Goal: Task Accomplishment & Management: Manage account settings

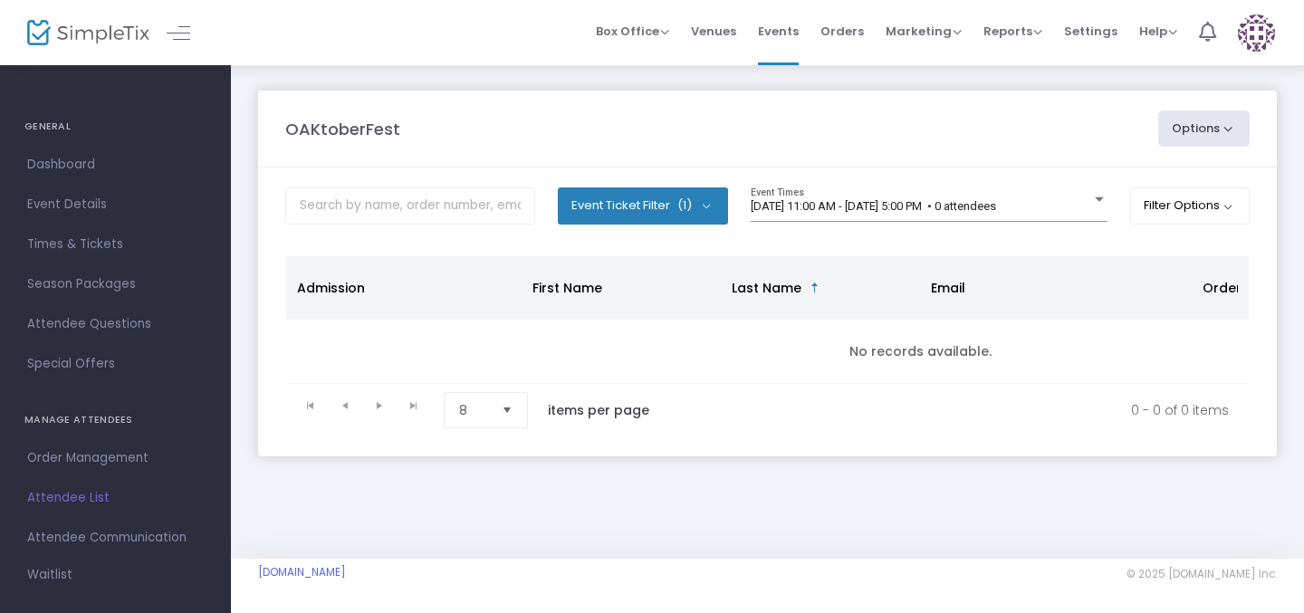
click at [1218, 122] on button "Options" at bounding box center [1204, 129] width 92 height 36
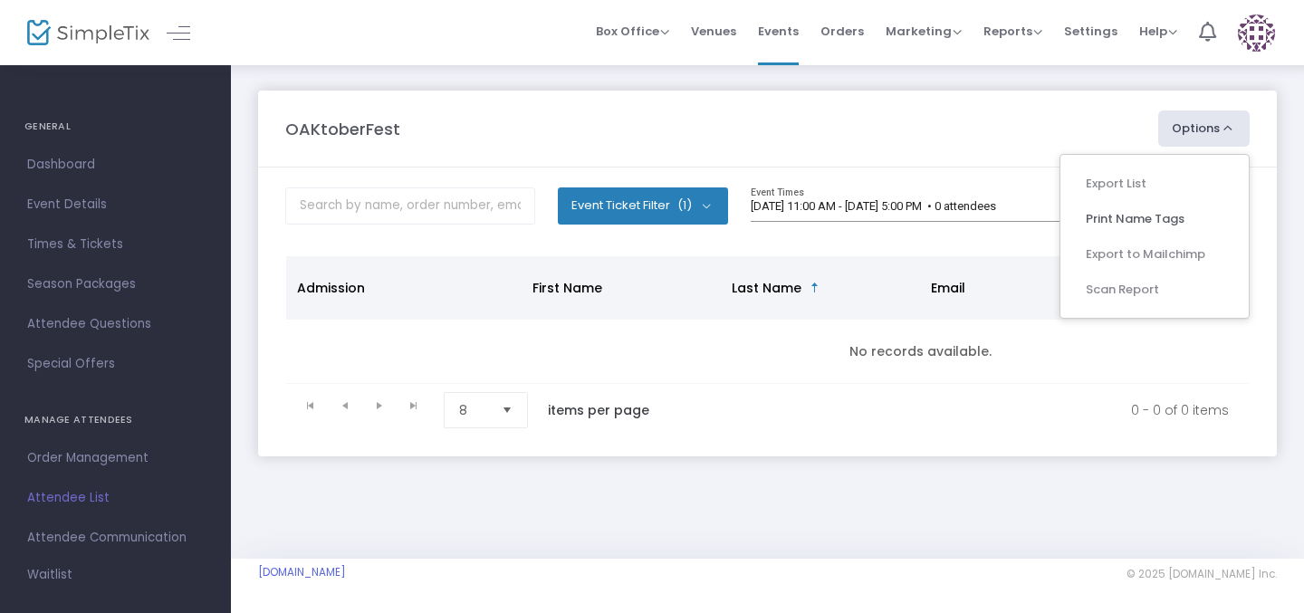
click at [1111, 182] on ul "Export List Print Name Tags Export to Mailchimp Scan Report" at bounding box center [1155, 236] width 190 height 165
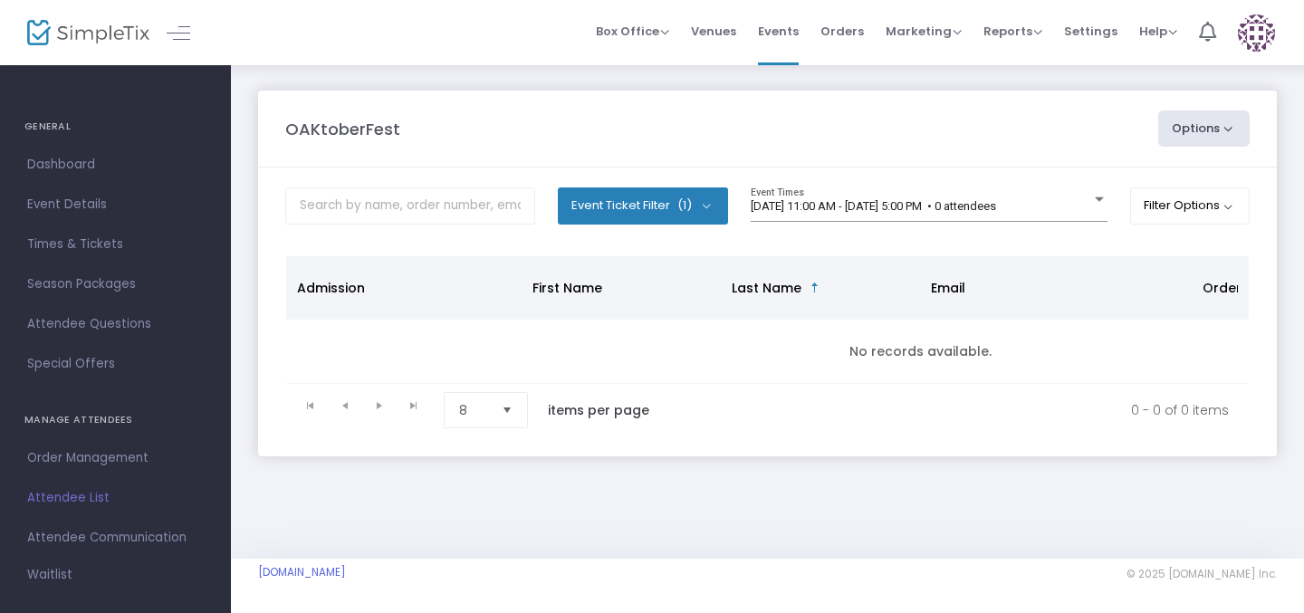
click at [1184, 121] on button "Options" at bounding box center [1204, 129] width 92 height 36
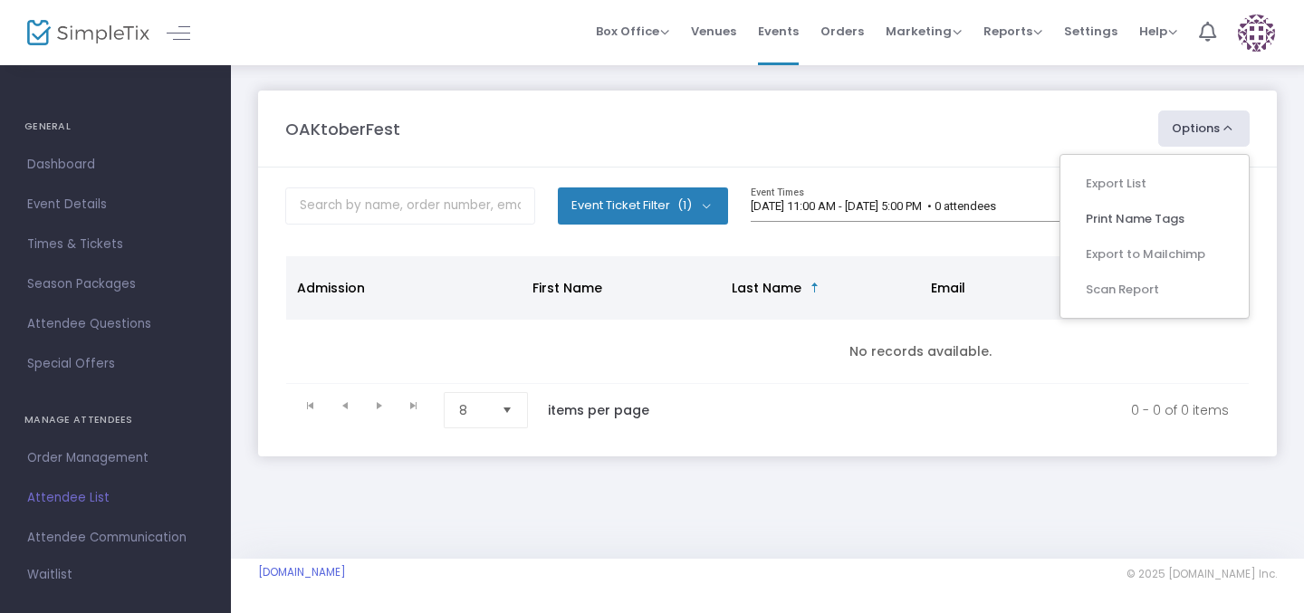
click at [1108, 306] on ul "Export List Print Name Tags Export to Mailchimp Scan Report" at bounding box center [1155, 236] width 190 height 165
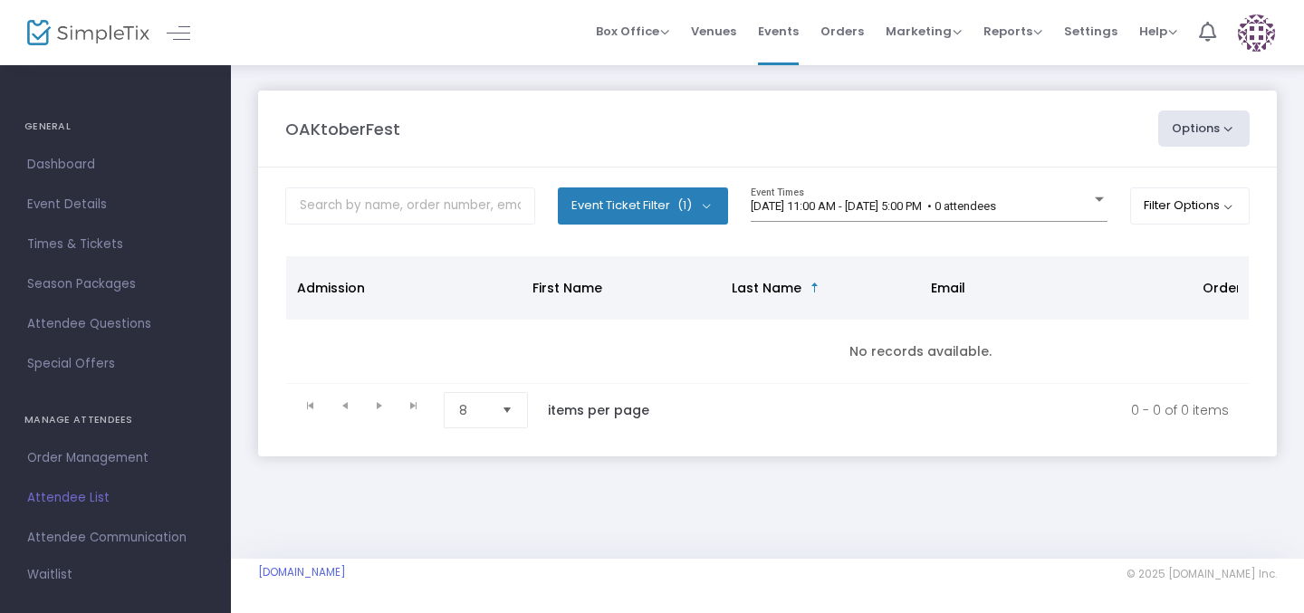
click at [1185, 125] on button "Options" at bounding box center [1204, 129] width 92 height 36
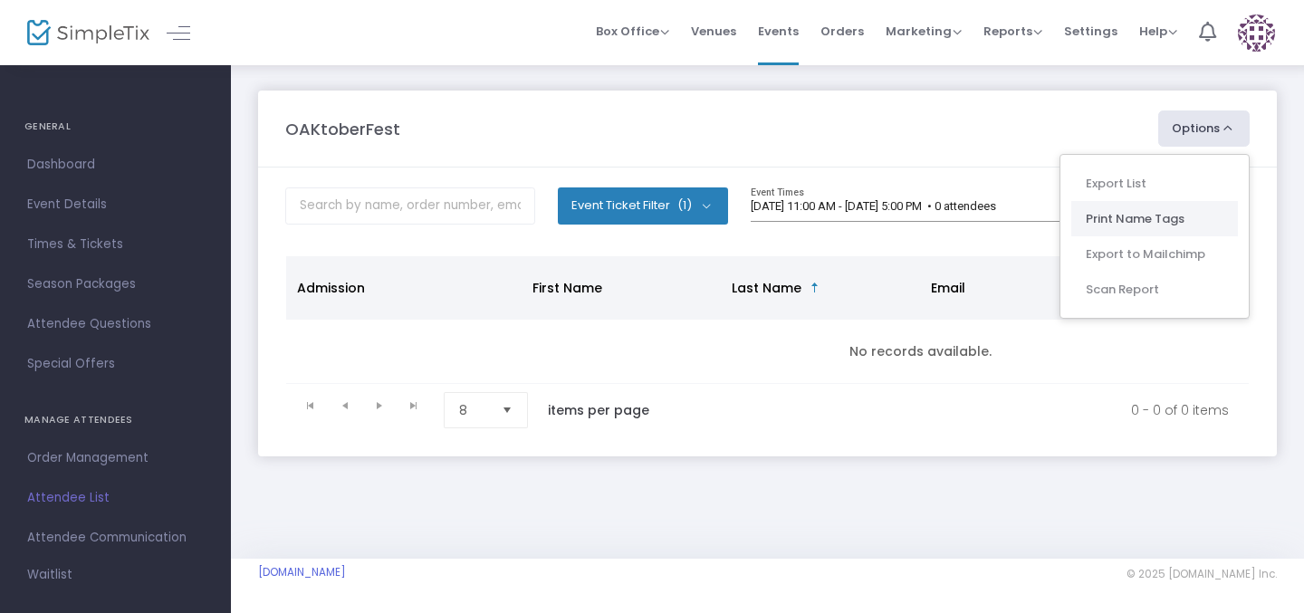
click at [1122, 216] on li "Print Name Tags" at bounding box center [1155, 218] width 167 height 35
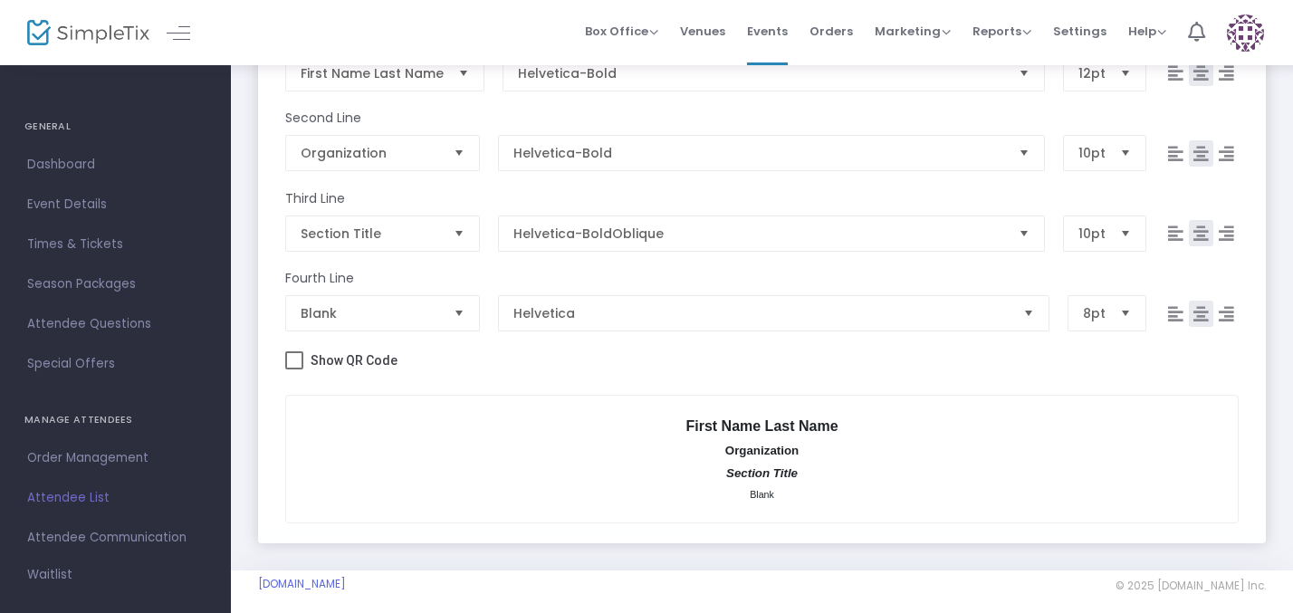
scroll to position [426, 0]
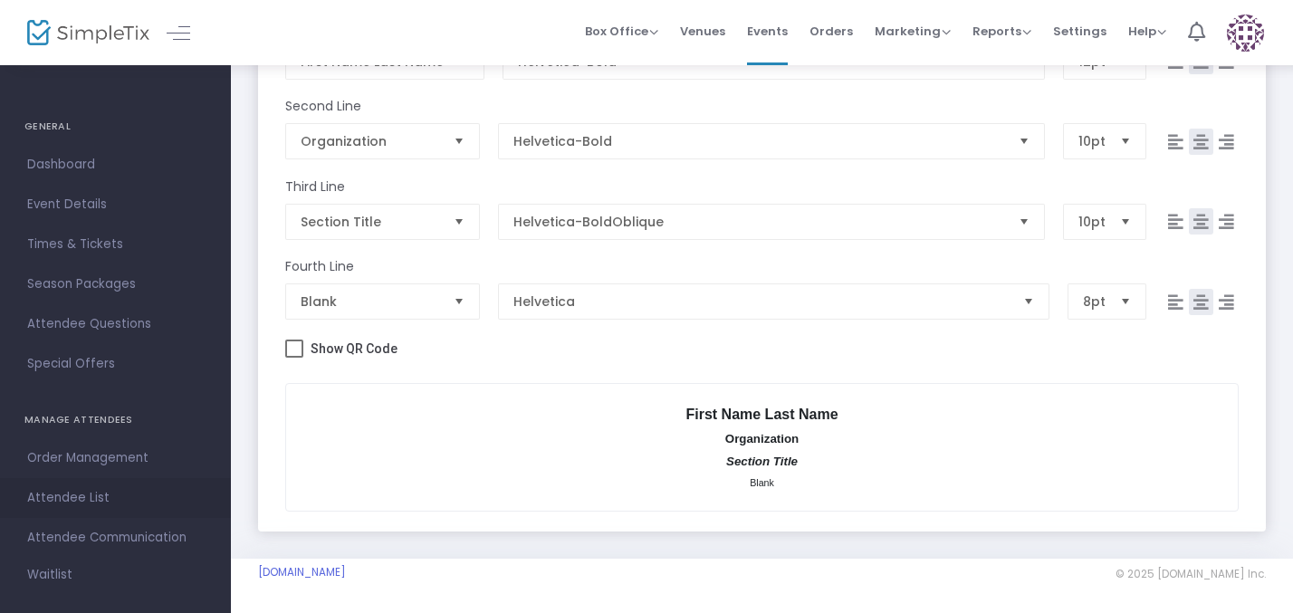
click at [96, 483] on link "Attendee List" at bounding box center [115, 498] width 231 height 40
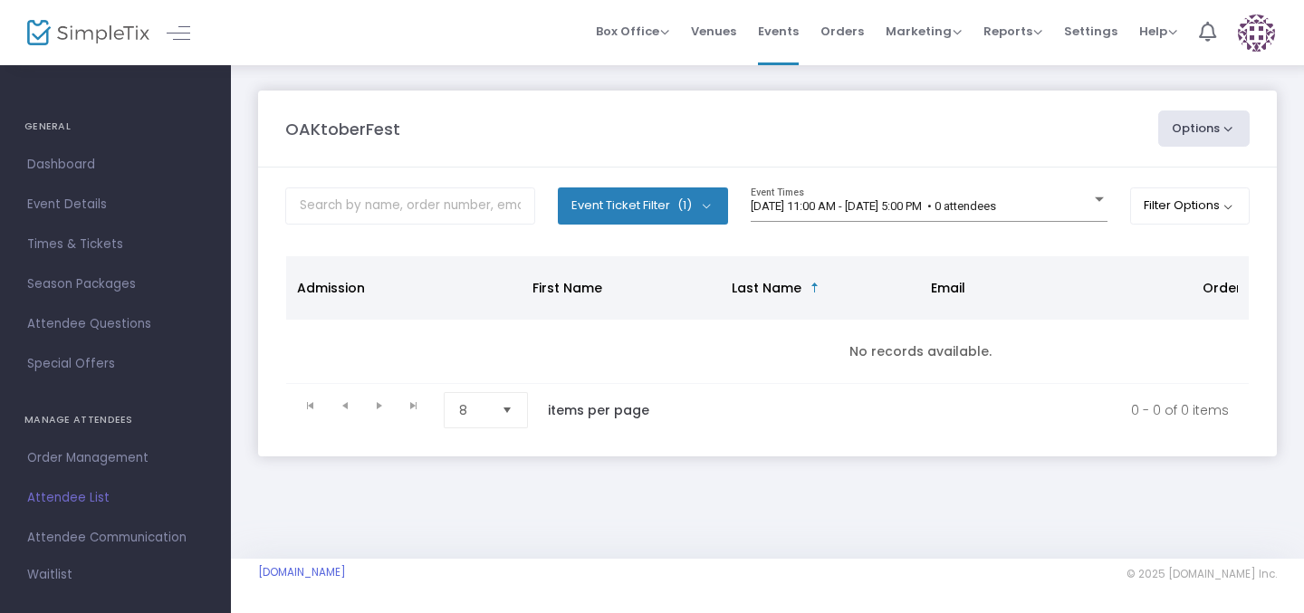
click at [661, 200] on button "Event Ticket Filter (1)" at bounding box center [643, 205] width 170 height 36
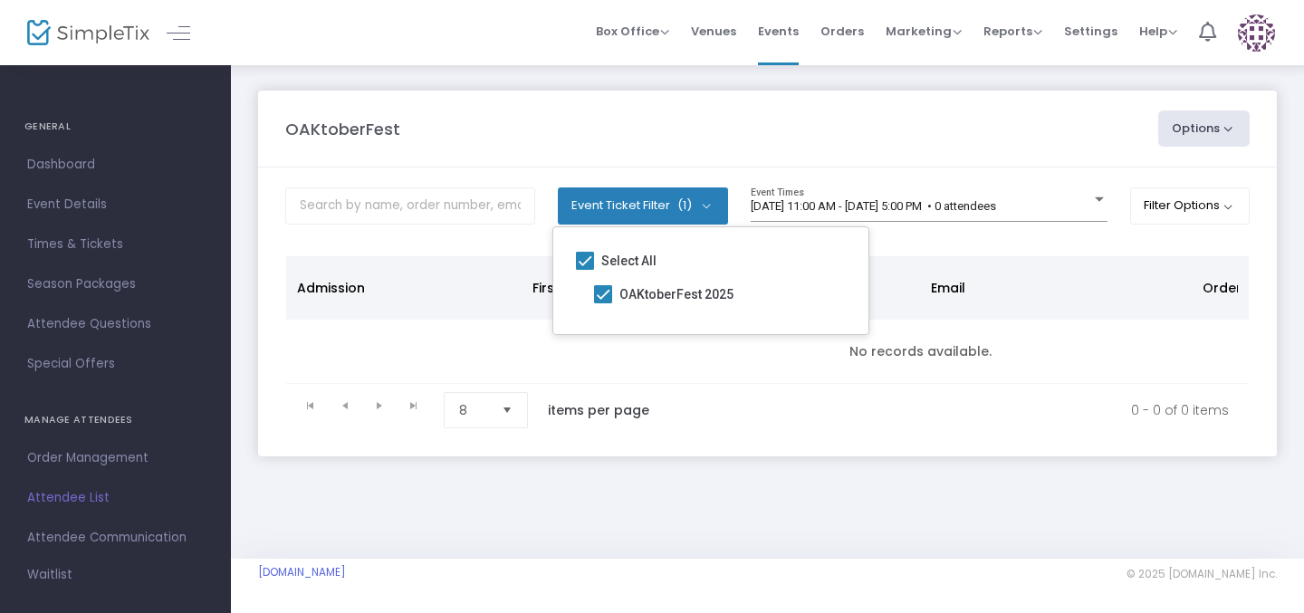
click at [661, 200] on button "Event Ticket Filter (1)" at bounding box center [643, 205] width 170 height 36
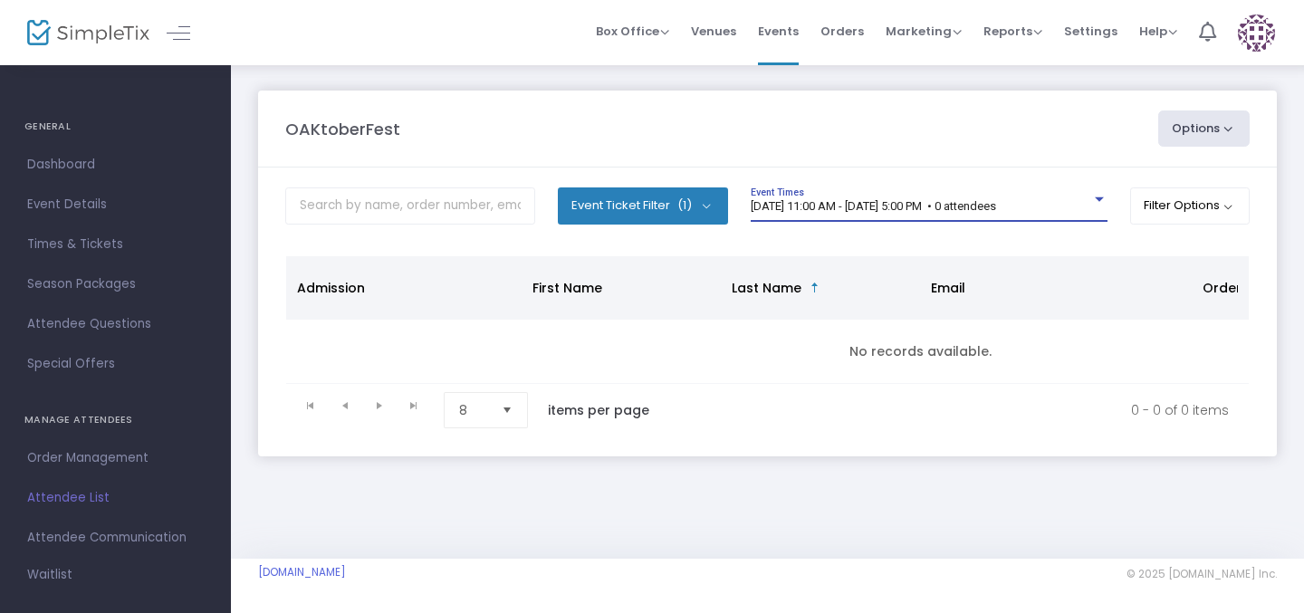
click at [996, 204] on span "[DATE] 11:00 AM - [DATE] 5:00 PM • 0 attendees" at bounding box center [873, 206] width 245 height 14
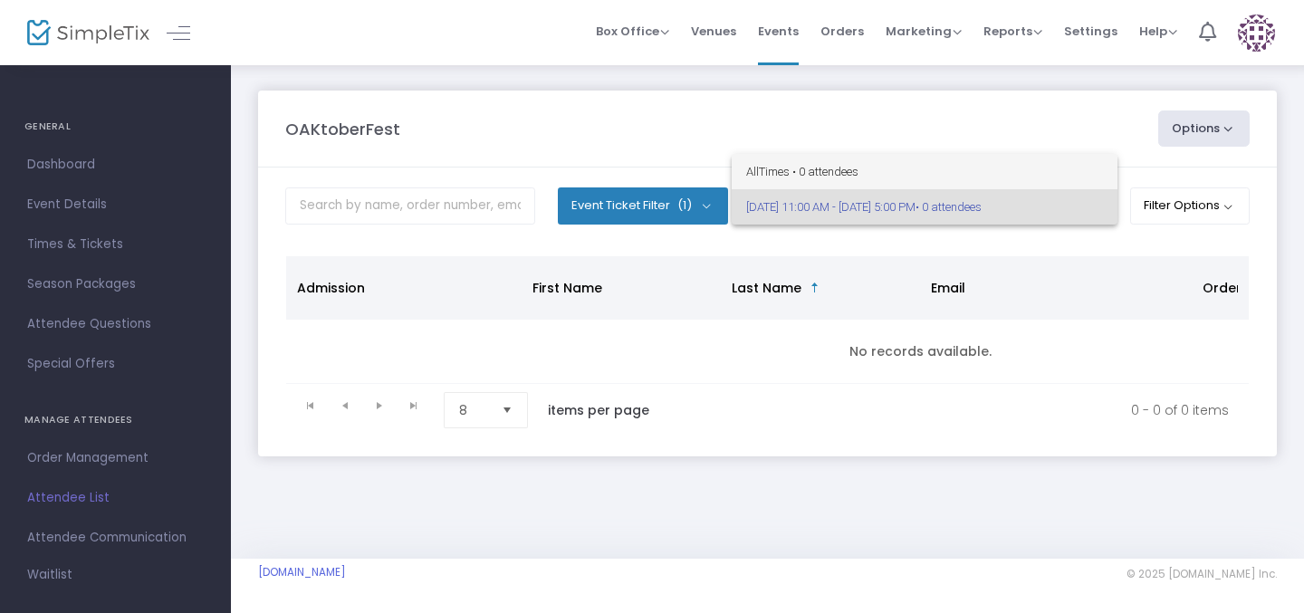
click at [982, 177] on span "All Times • 0 attendees" at bounding box center [924, 171] width 357 height 35
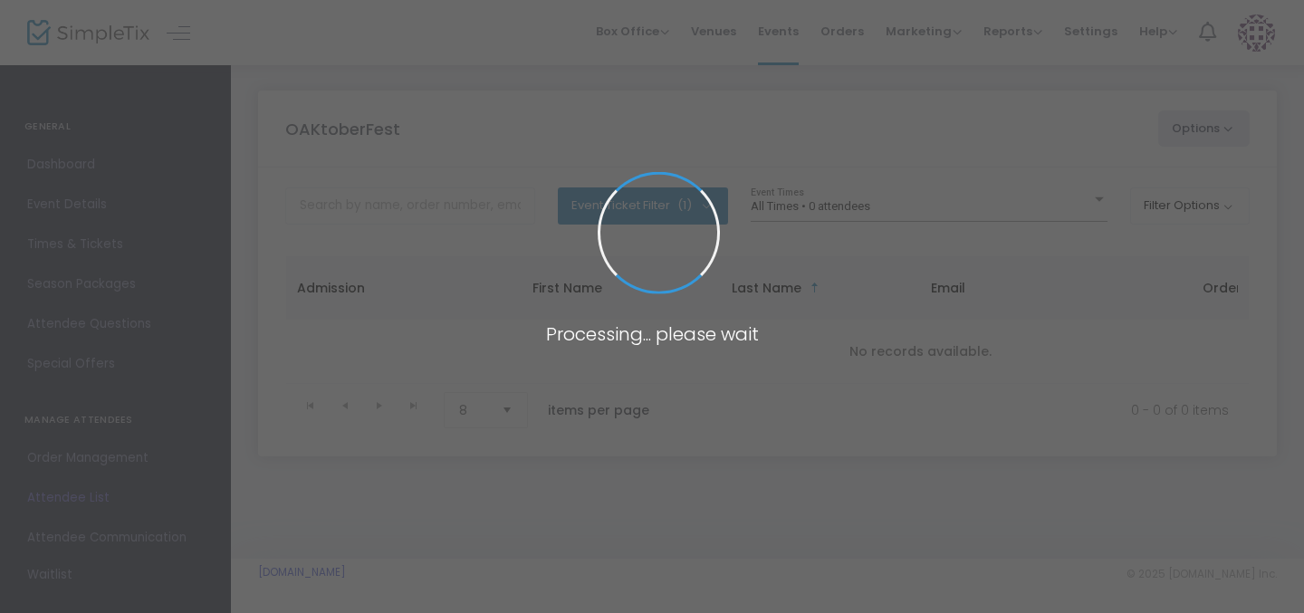
click at [1152, 209] on span at bounding box center [652, 306] width 1304 height 613
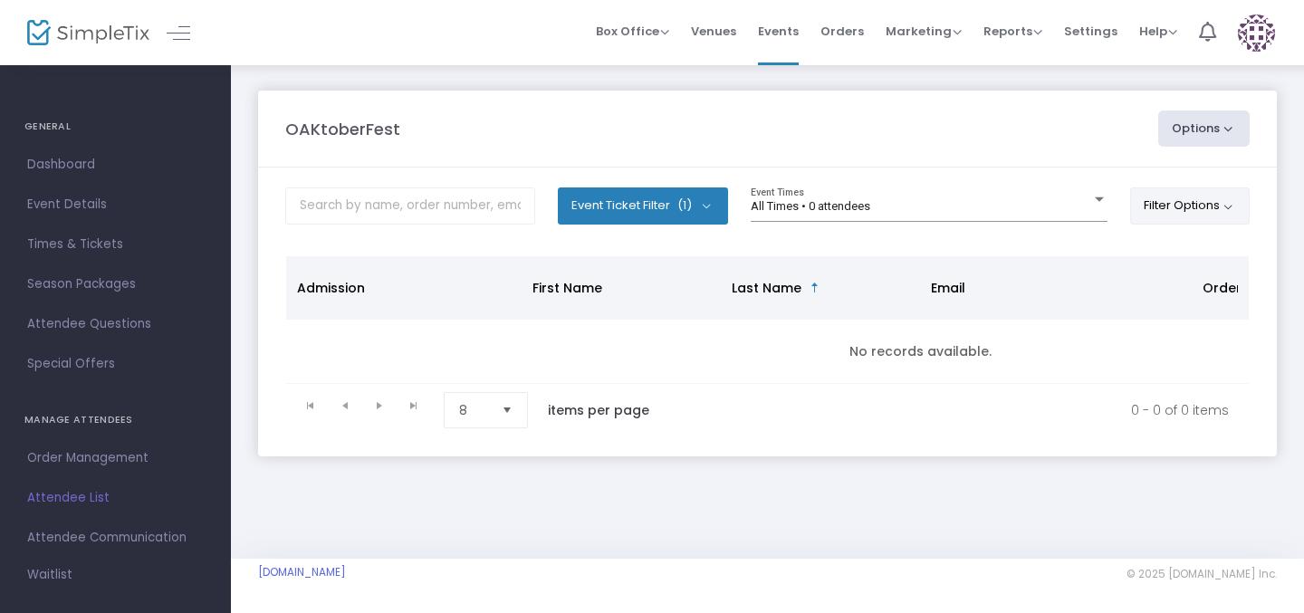
click at [1204, 204] on button "Filter Options" at bounding box center [1190, 205] width 120 height 36
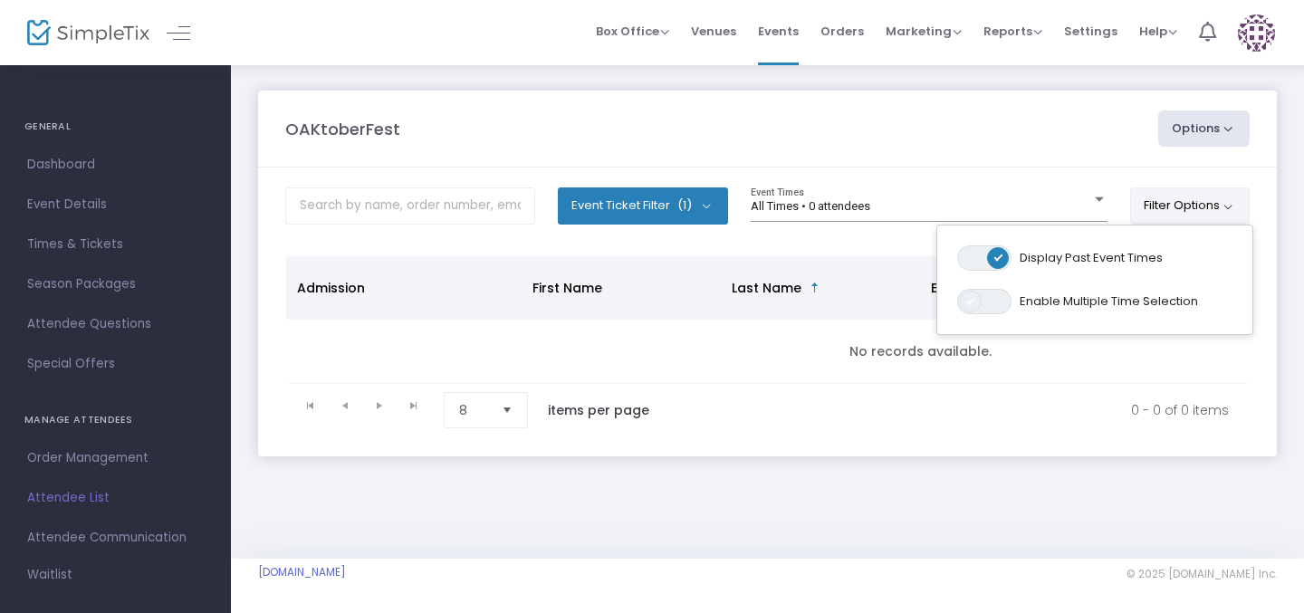
click at [972, 304] on span at bounding box center [971, 302] width 22 height 22
click at [979, 296] on span "ON OFF" at bounding box center [984, 301] width 54 height 25
click at [1114, 159] on m-panel-header "OAKtoberFest Options Export List Print Name Tags Export to Mailchimp Scan Report" at bounding box center [767, 129] width 1019 height 77
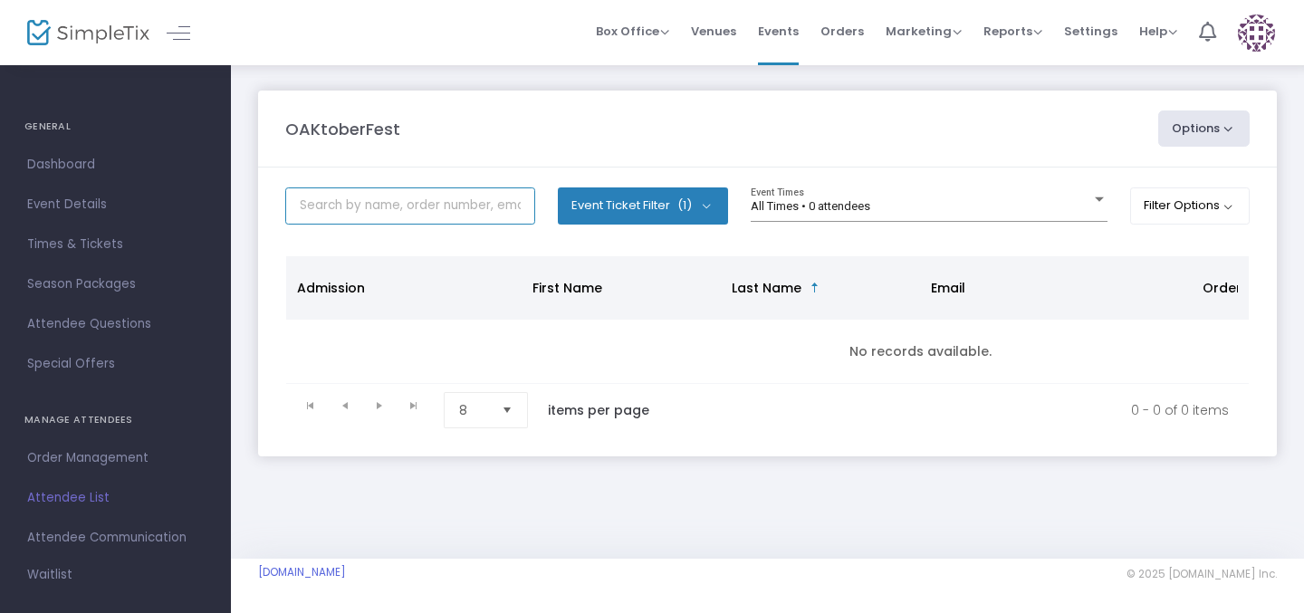
click at [426, 196] on input "text" at bounding box center [410, 205] width 250 height 37
click at [426, 188] on input "text" at bounding box center [410, 205] width 250 height 37
click at [477, 105] on m-panel-header "OAKtoberFest Options Export List Print Name Tags Export to Mailchimp Scan Report" at bounding box center [767, 129] width 1019 height 77
click at [1158, 130] on button "Options" at bounding box center [1204, 129] width 92 height 36
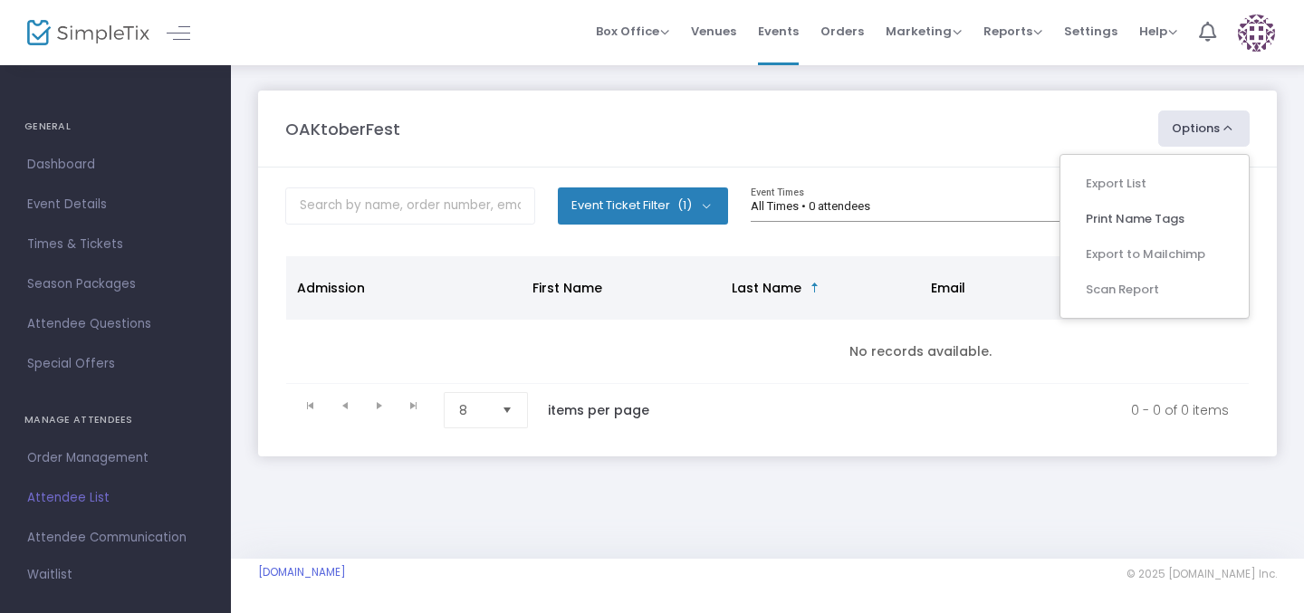
click at [1123, 188] on ul "Export List Print Name Tags Export to Mailchimp Scan Report" at bounding box center [1155, 236] width 190 height 165
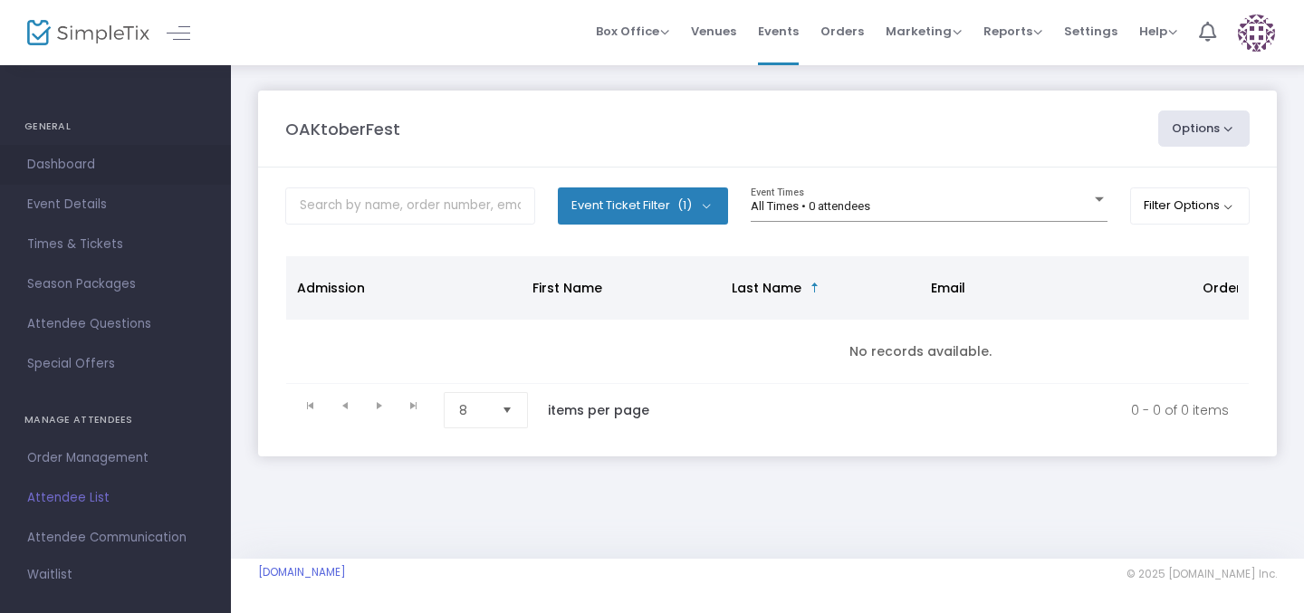
click at [68, 156] on span "Dashboard" at bounding box center [115, 165] width 177 height 24
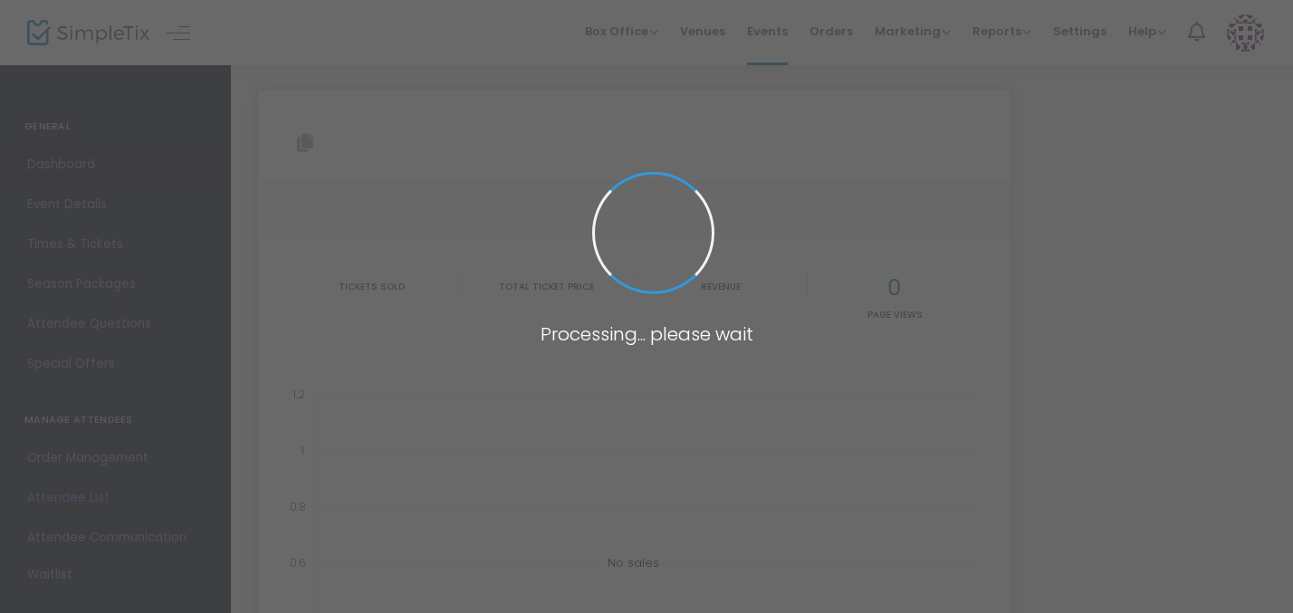
type input "[URL][DOMAIN_NAME]"
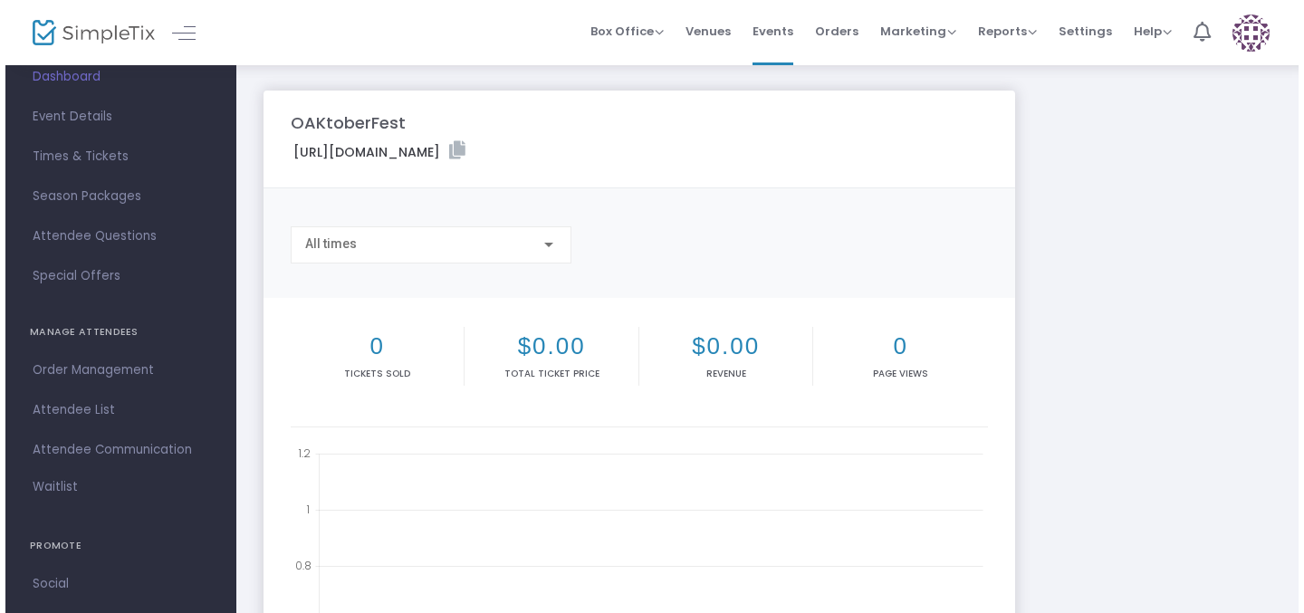
scroll to position [114, 0]
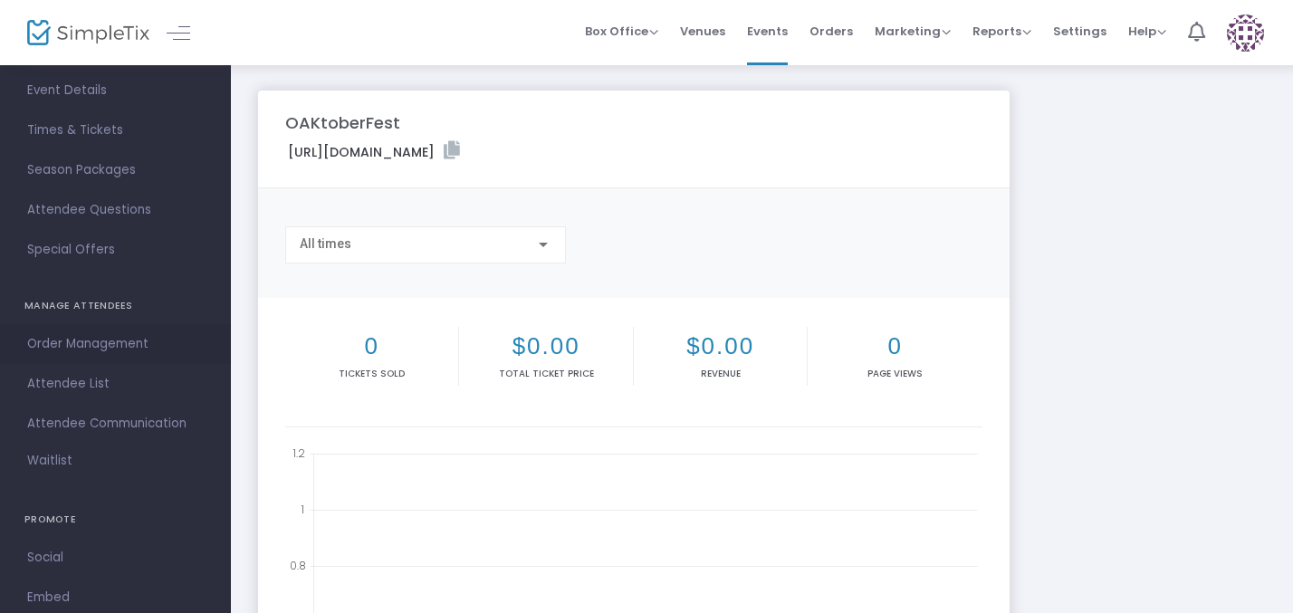
click at [91, 342] on span "Order Management" at bounding box center [115, 344] width 177 height 24
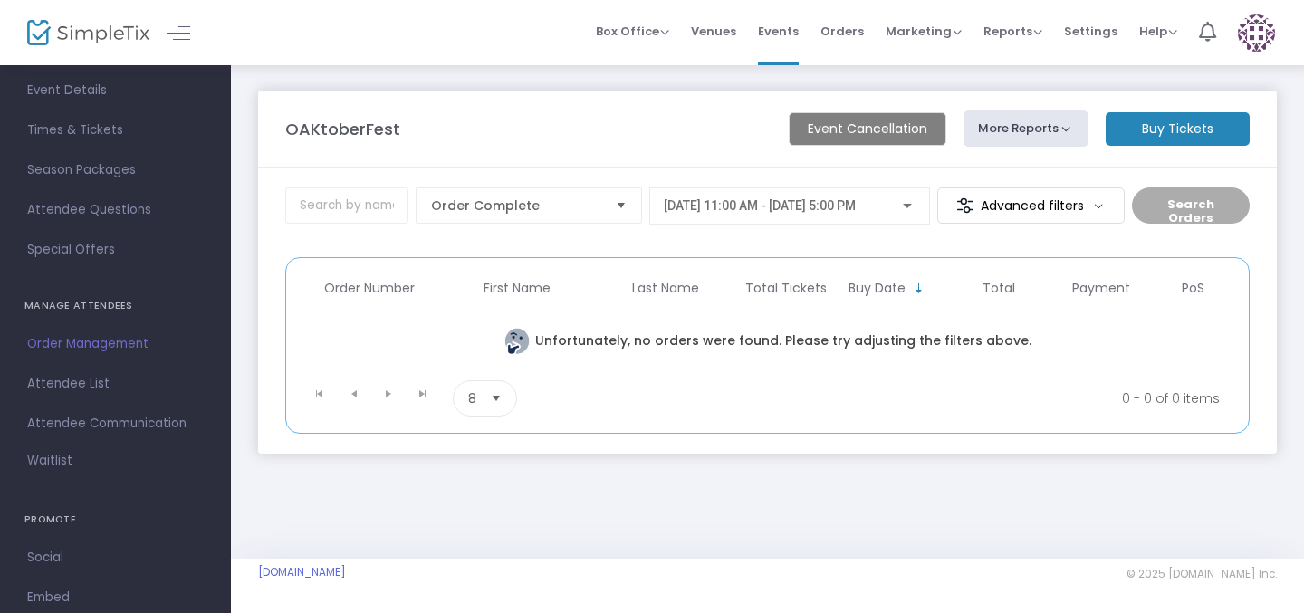
click at [1171, 127] on m-button "Buy Tickets" at bounding box center [1178, 129] width 144 height 34
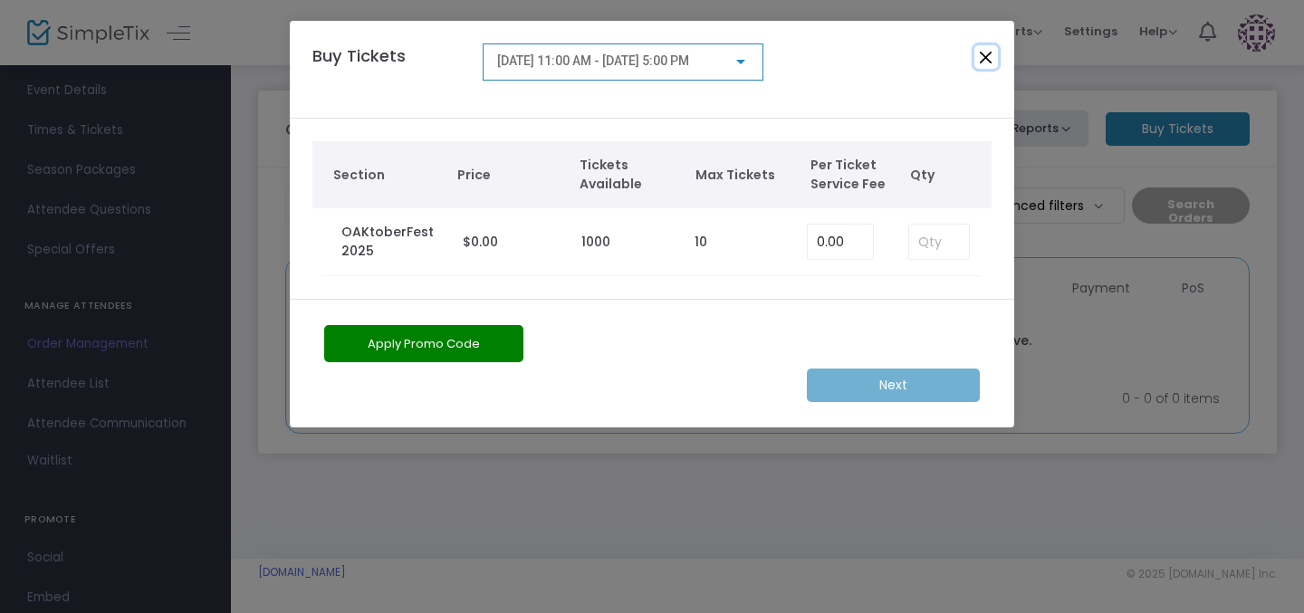
click at [975, 68] on button "Close" at bounding box center [987, 57] width 24 height 24
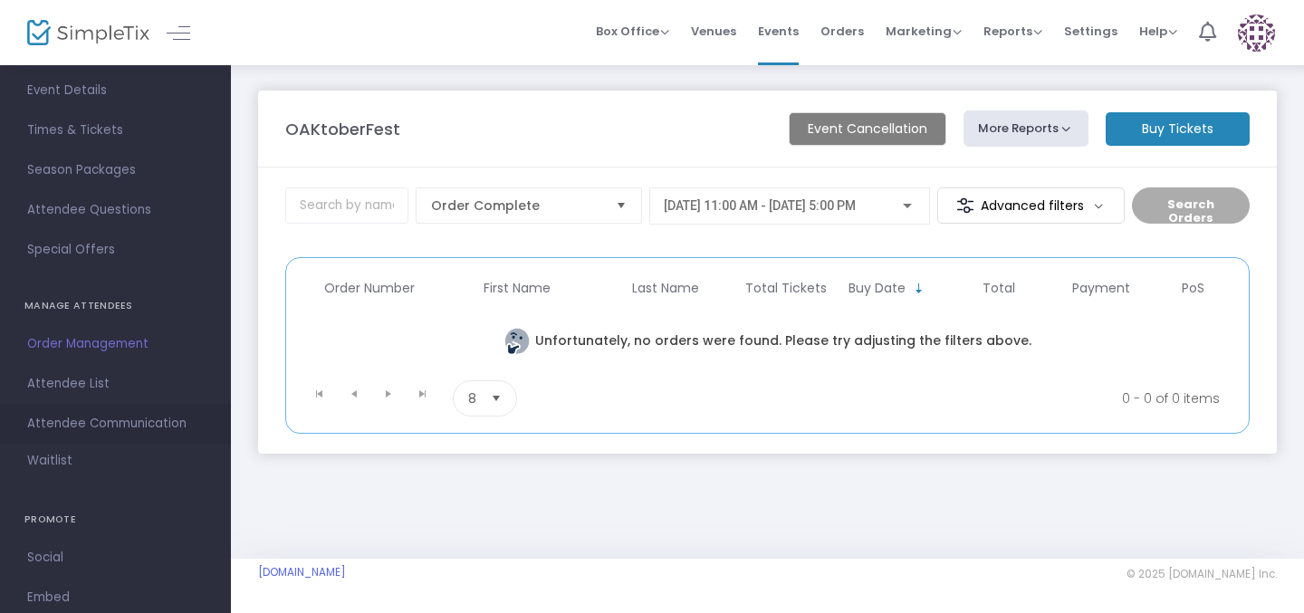
click at [81, 416] on span "Attendee Communication" at bounding box center [115, 424] width 177 height 24
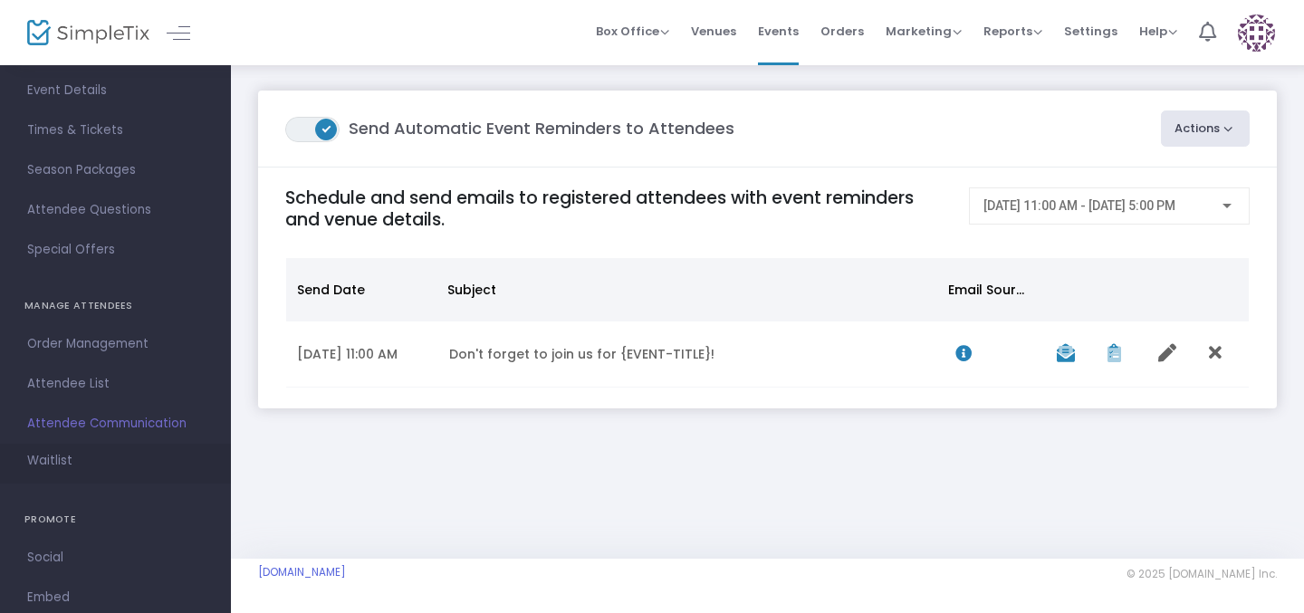
click at [82, 460] on link "Waitlist" at bounding box center [115, 464] width 231 height 40
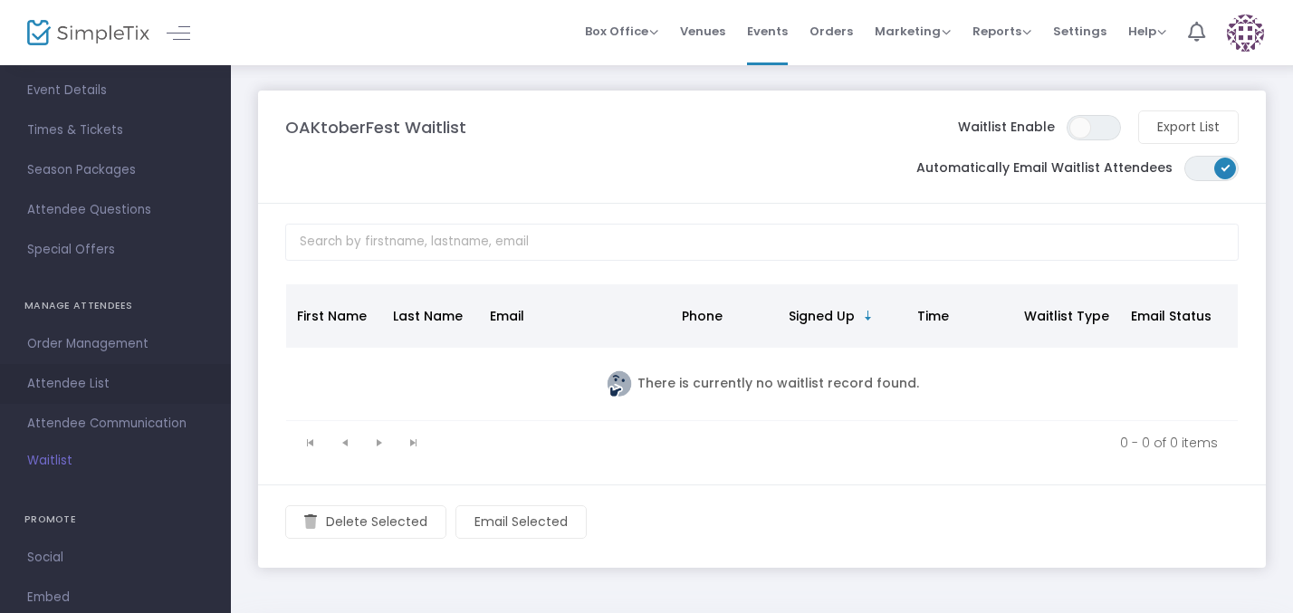
click at [73, 377] on span "Attendee List" at bounding box center [115, 384] width 177 height 24
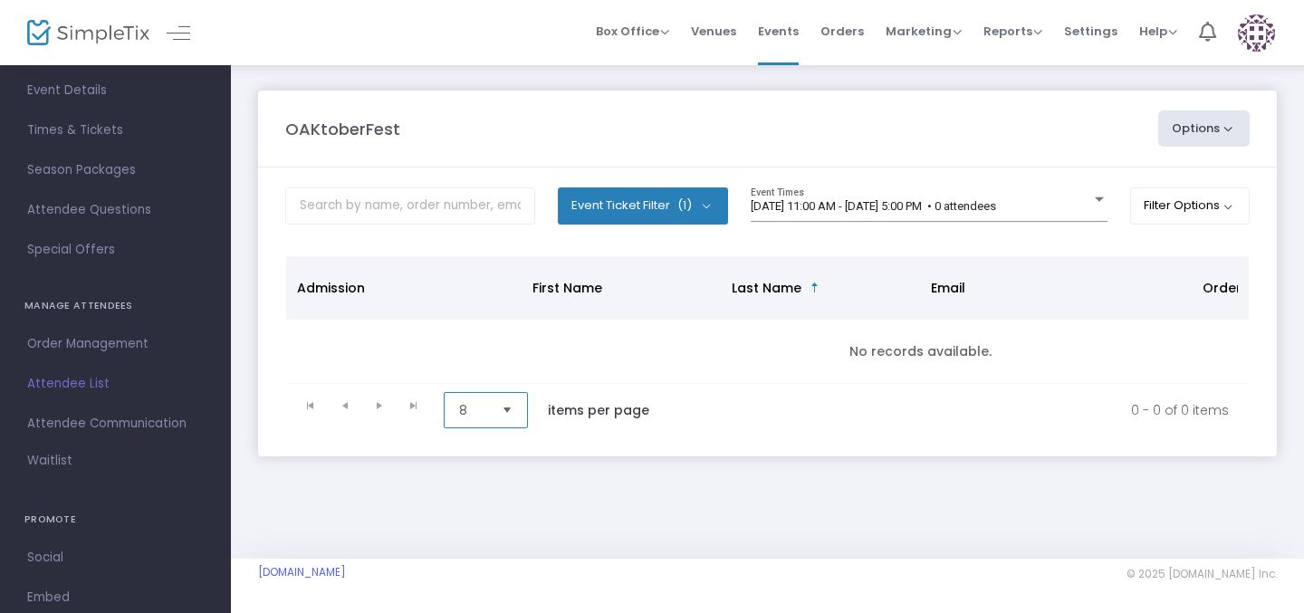
click at [487, 414] on span "8" at bounding box center [473, 410] width 28 height 18
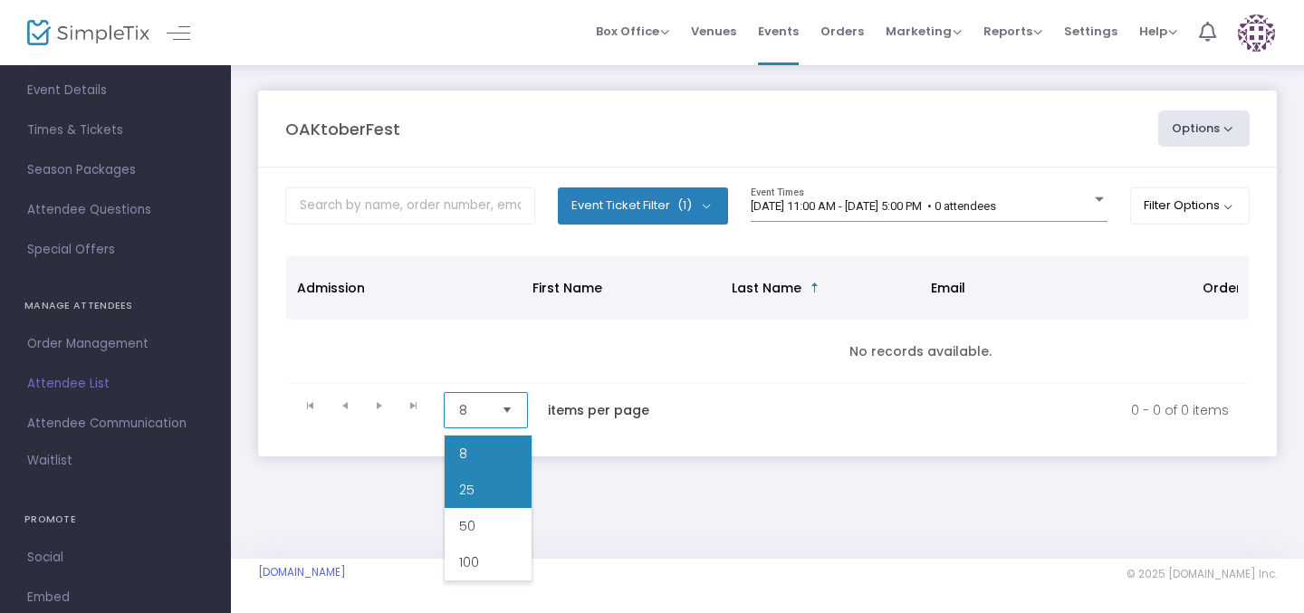
click at [499, 493] on li "25" at bounding box center [488, 490] width 87 height 36
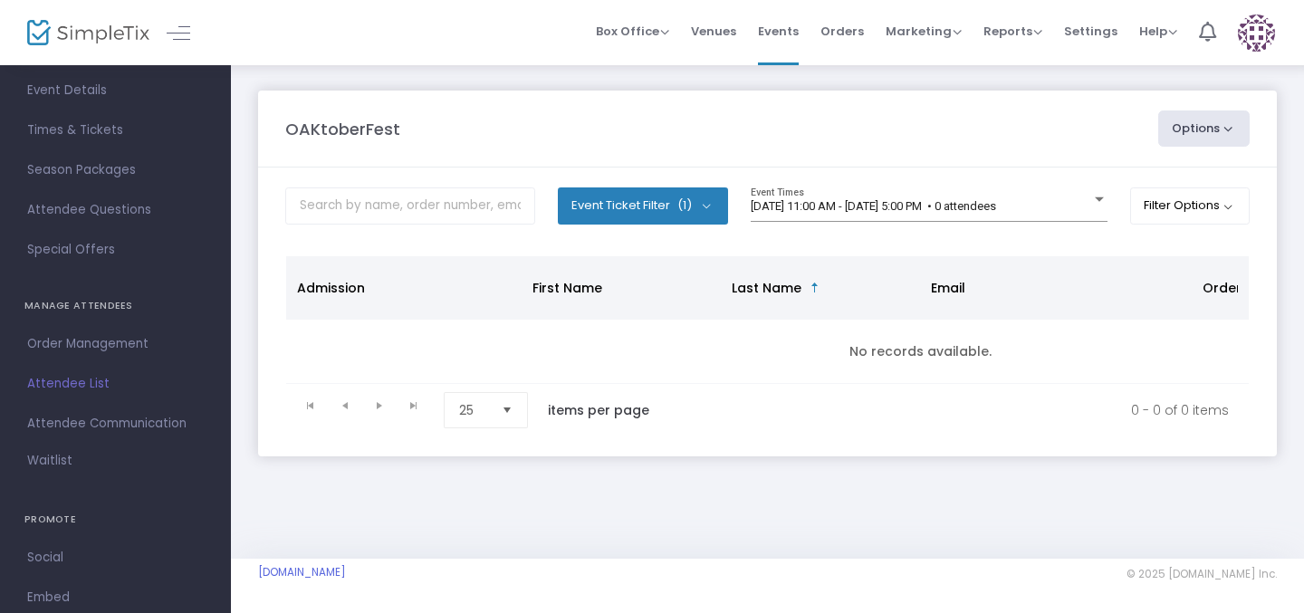
click at [1217, 140] on button "Options" at bounding box center [1204, 129] width 92 height 36
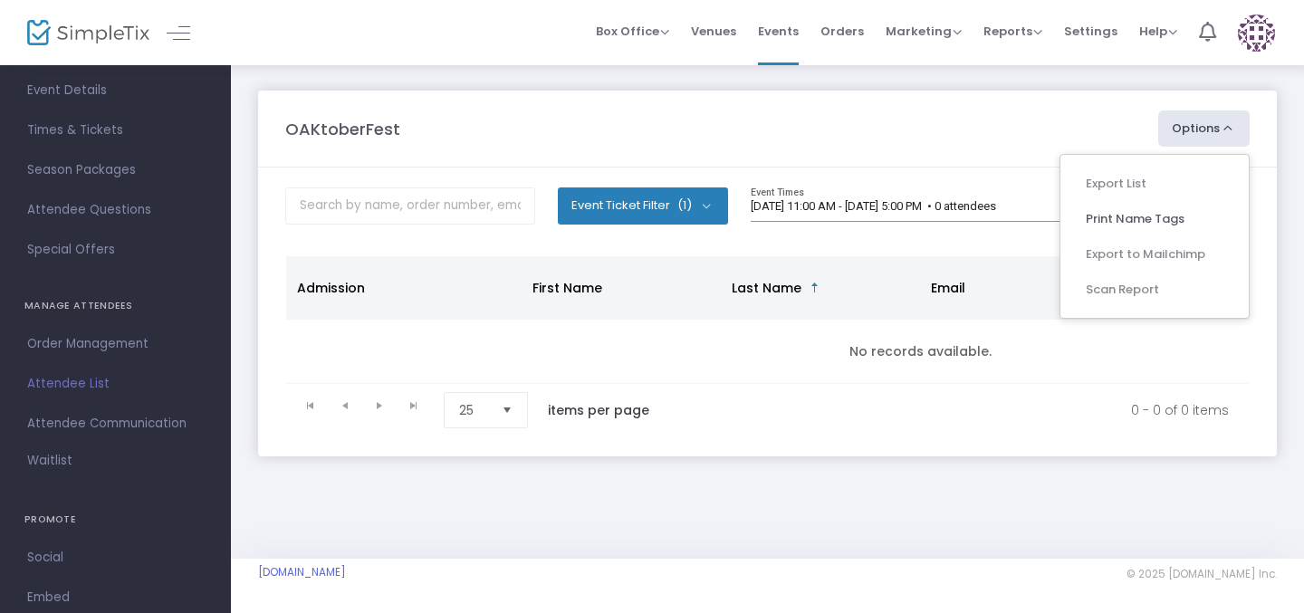
click at [1105, 192] on ul "Export List Print Name Tags Export to Mailchimp Scan Report" at bounding box center [1155, 236] width 190 height 165
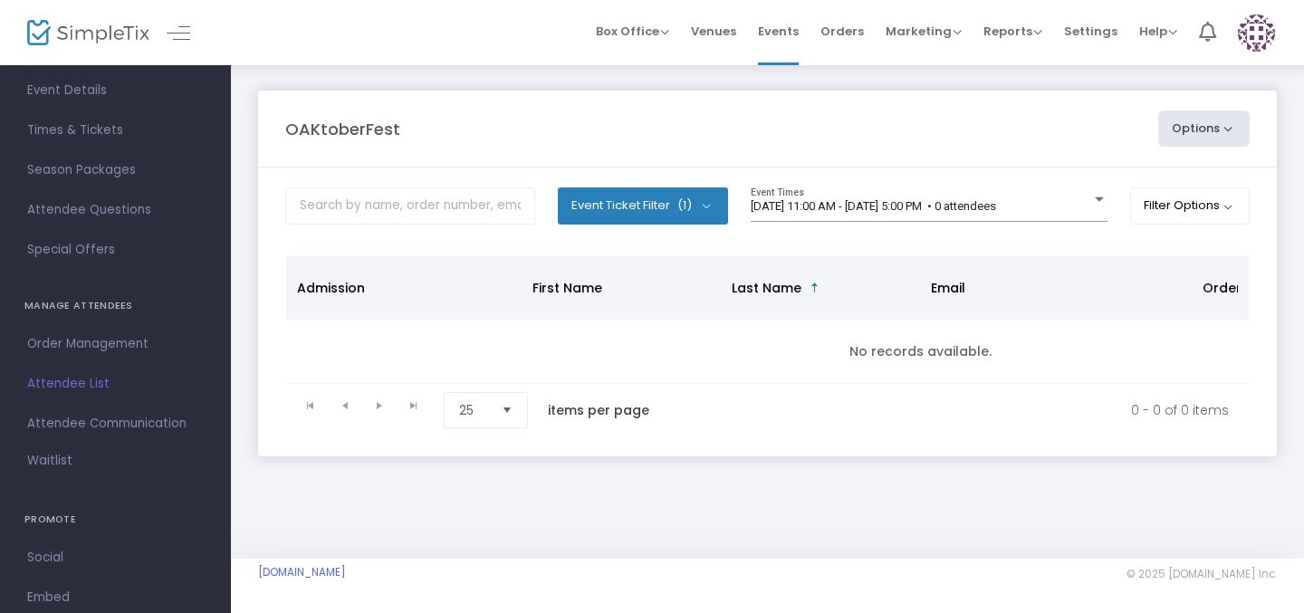
click at [1170, 140] on button "Options" at bounding box center [1204, 129] width 92 height 36
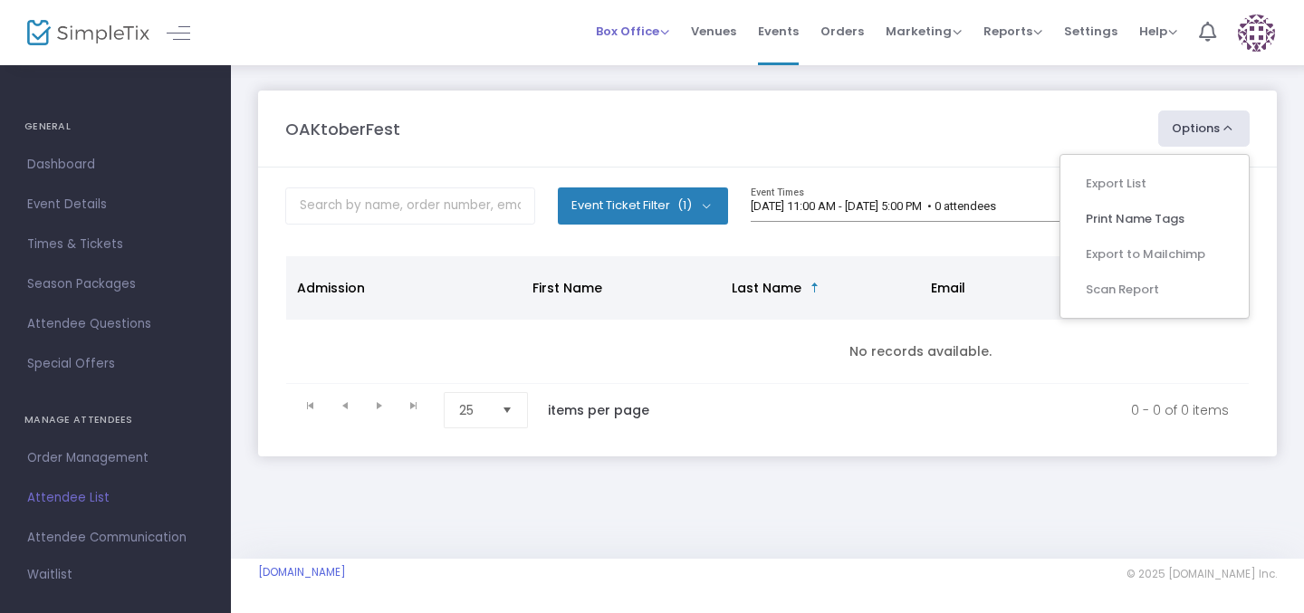
click at [658, 34] on span "Box Office" at bounding box center [632, 31] width 73 height 17
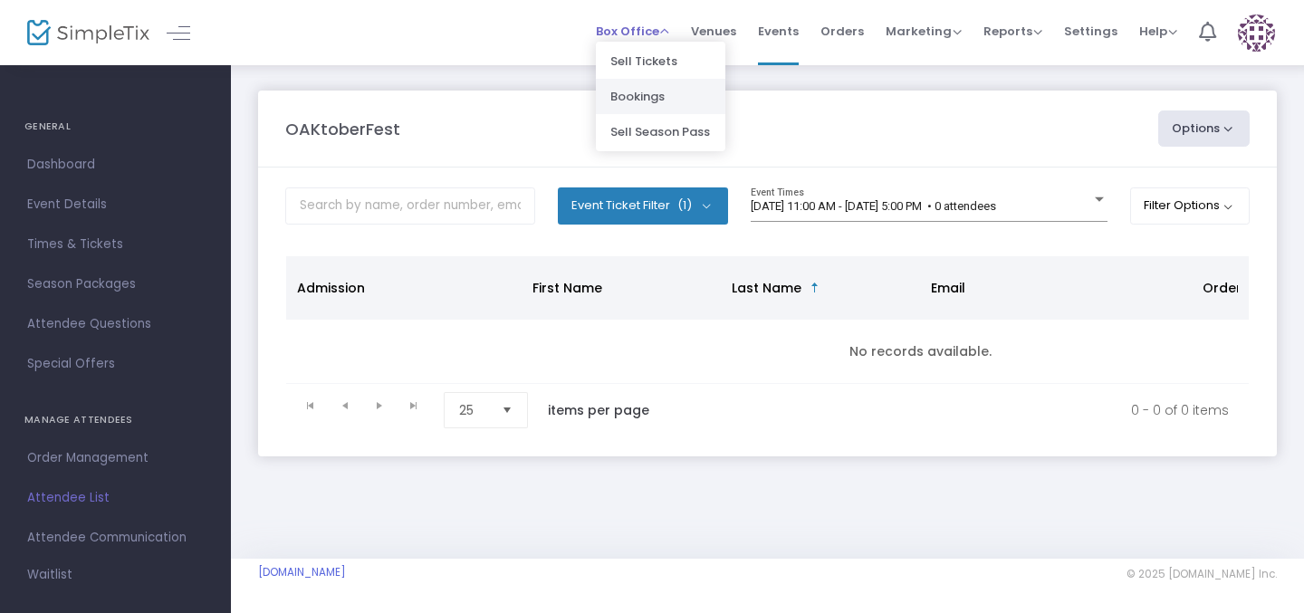
click at [657, 99] on li "Bookings" at bounding box center [661, 96] width 130 height 35
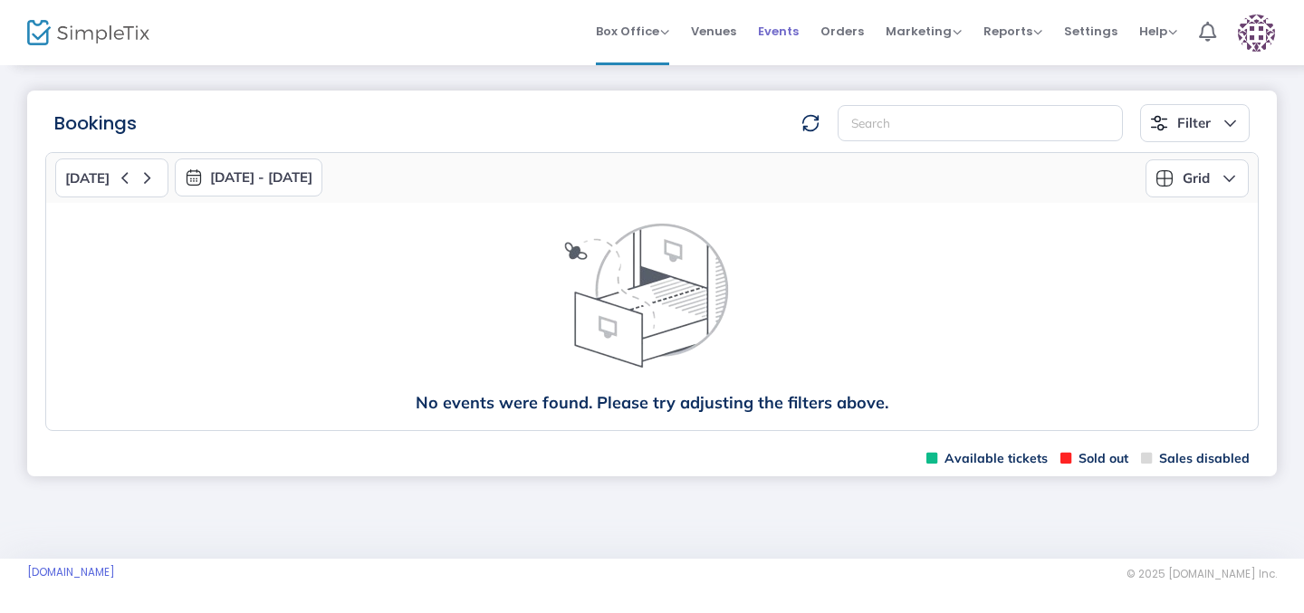
click at [796, 43] on span "Events" at bounding box center [778, 31] width 41 height 46
